Goal: Information Seeking & Learning: Compare options

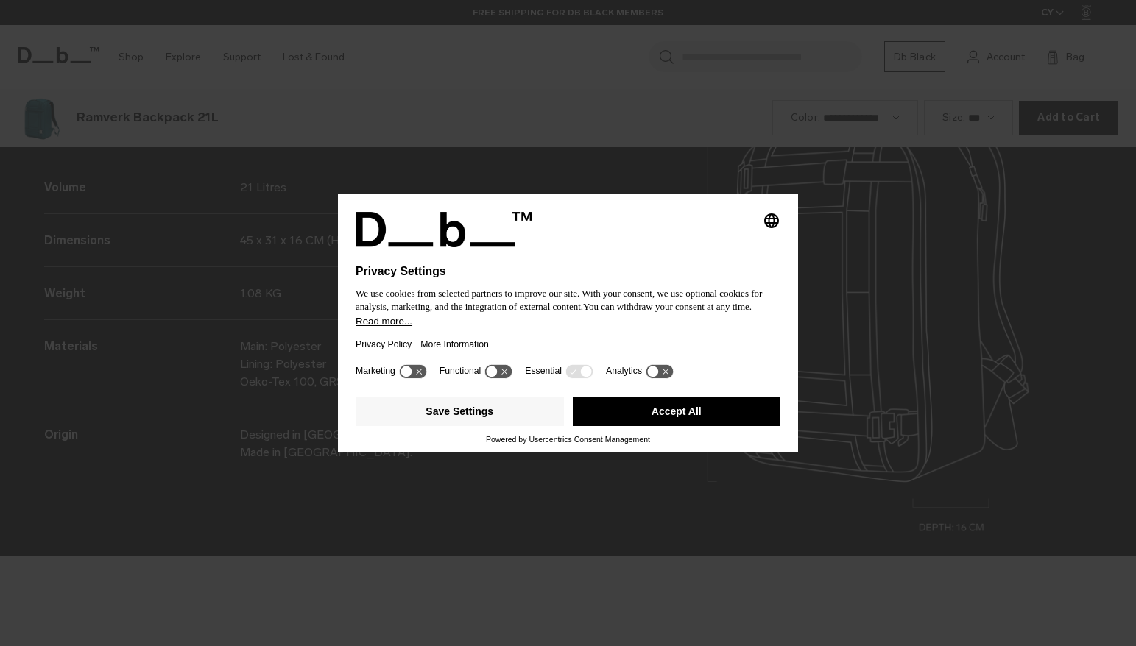
scroll to position [1939, 0]
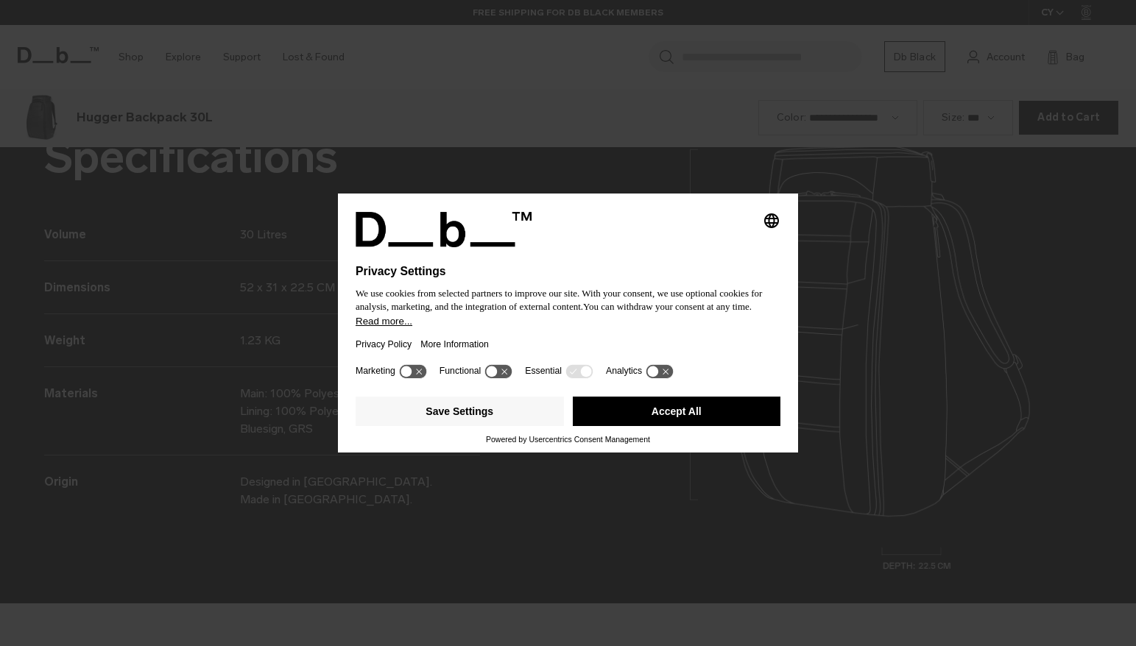
scroll to position [1939, 0]
